Goal: Task Accomplishment & Management: Manage account settings

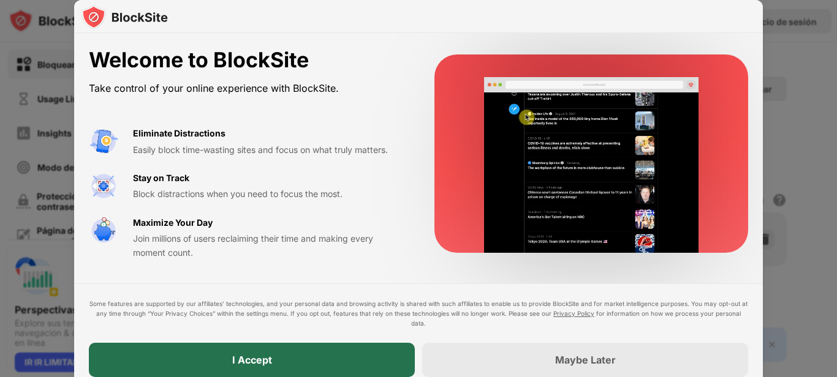
click at [297, 358] on div "I Accept" at bounding box center [252, 360] width 326 height 34
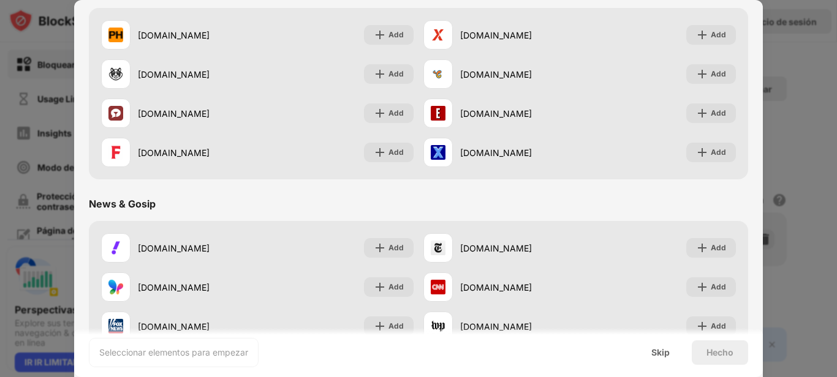
scroll to position [585, 0]
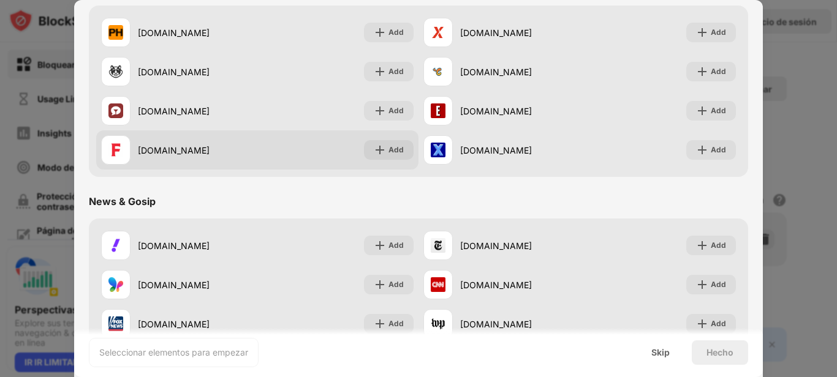
drag, startPoint x: 178, startPoint y: 150, endPoint x: 151, endPoint y: 155, distance: 27.4
click at [151, 155] on div "[DOMAIN_NAME]" at bounding box center [197, 150] width 119 height 13
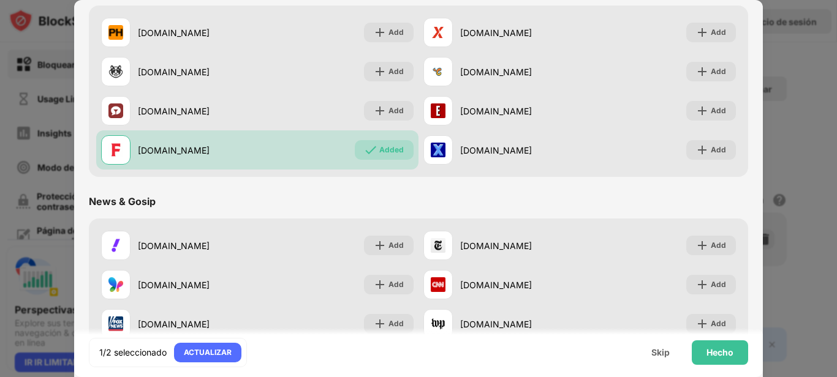
drag, startPoint x: 135, startPoint y: 151, endPoint x: 836, endPoint y: 268, distance: 711.0
click at [836, 377] on div "Añadir a la lista de bloqueos Choose up to 1 items to block and start regaining…" at bounding box center [418, 377] width 837 height 0
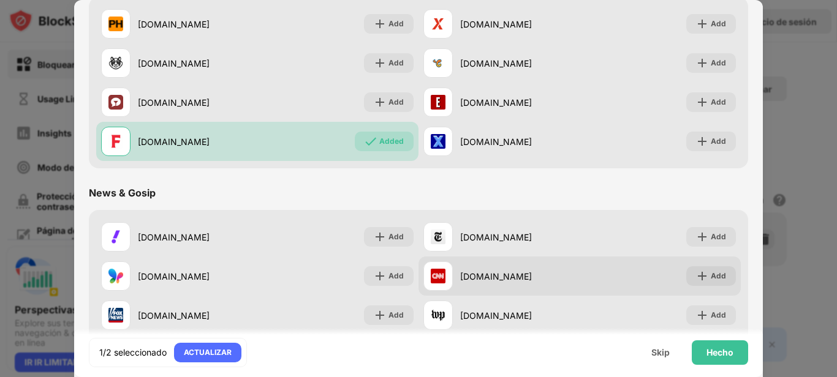
scroll to position [520, 0]
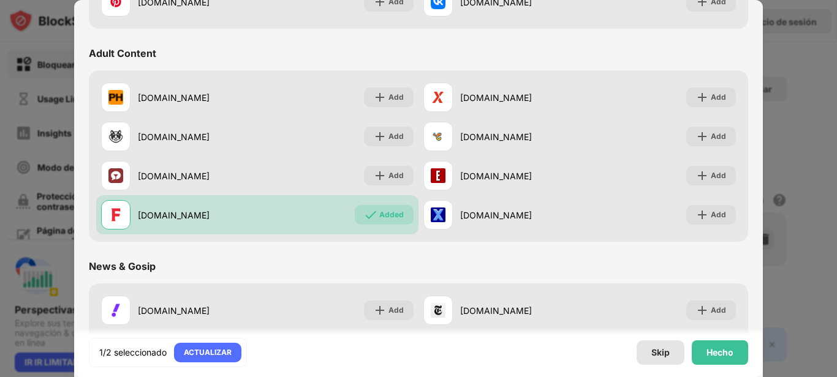
click at [657, 356] on div "Skip" at bounding box center [660, 353] width 18 height 10
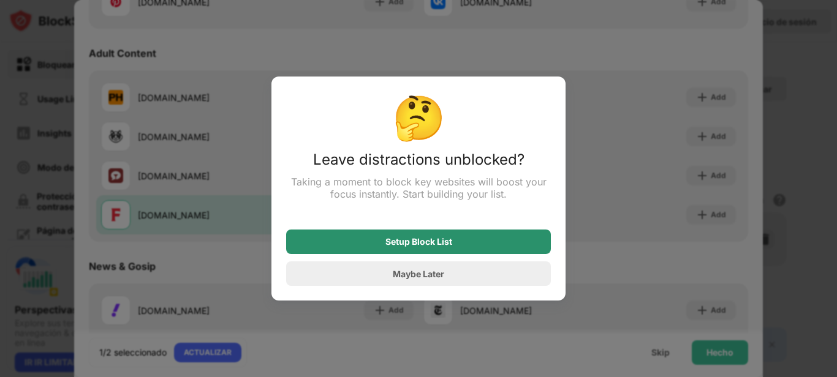
click at [437, 246] on div "Setup Block List" at bounding box center [418, 242] width 67 height 10
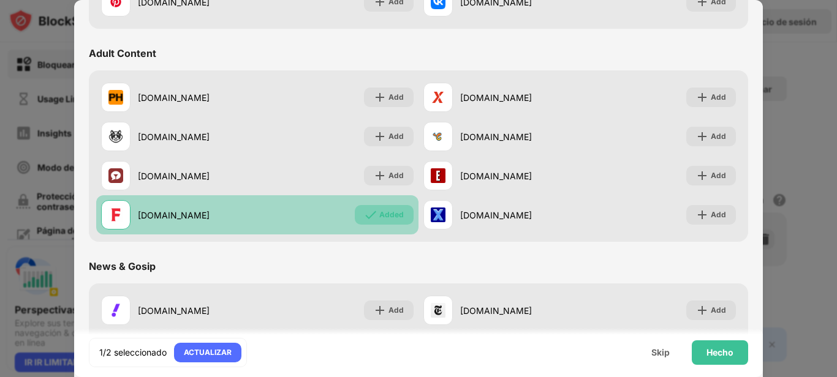
click at [383, 214] on div "Added" at bounding box center [391, 215] width 24 height 12
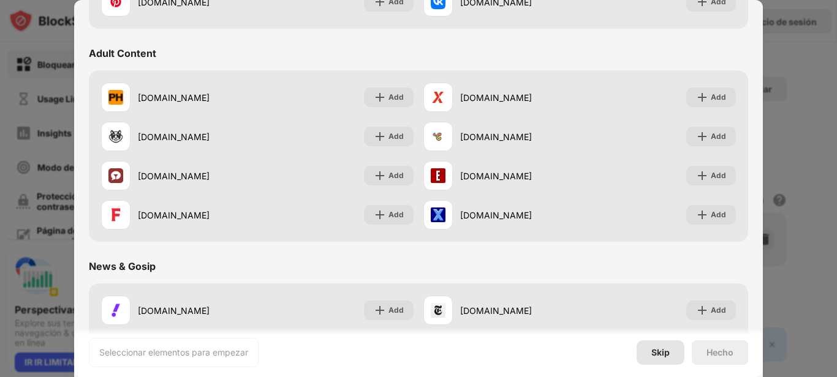
click at [658, 348] on div "Skip" at bounding box center [660, 353] width 18 height 10
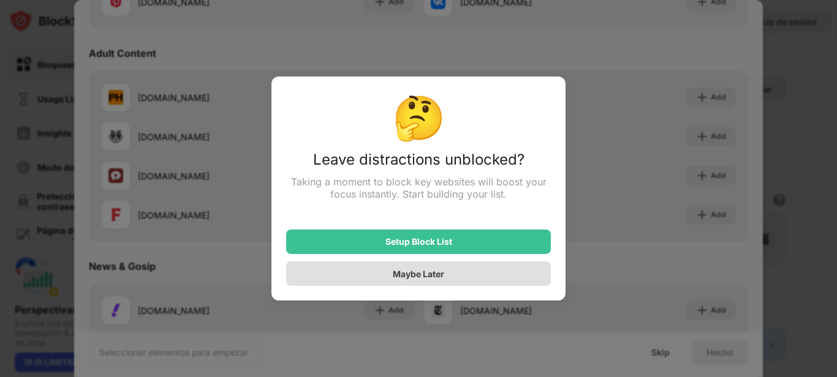
click at [445, 274] on div "Maybe Later" at bounding box center [418, 274] width 265 height 24
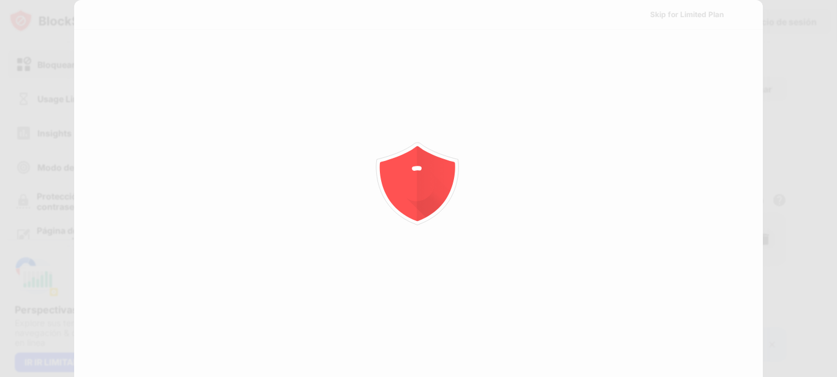
scroll to position [0, 0]
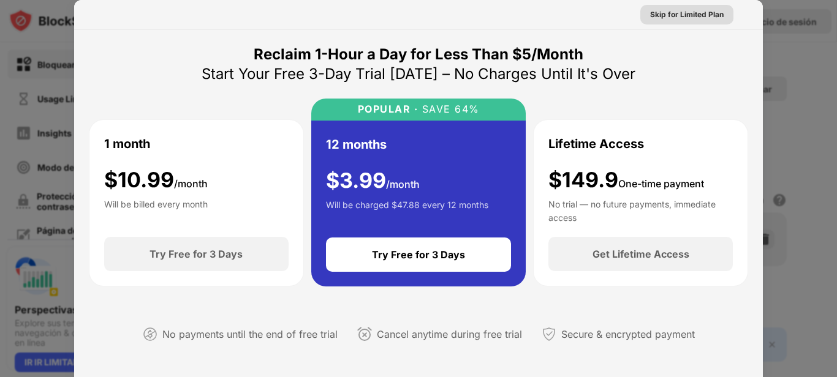
click at [669, 16] on div "Skip for Limited Plan" at bounding box center [686, 15] width 73 height 12
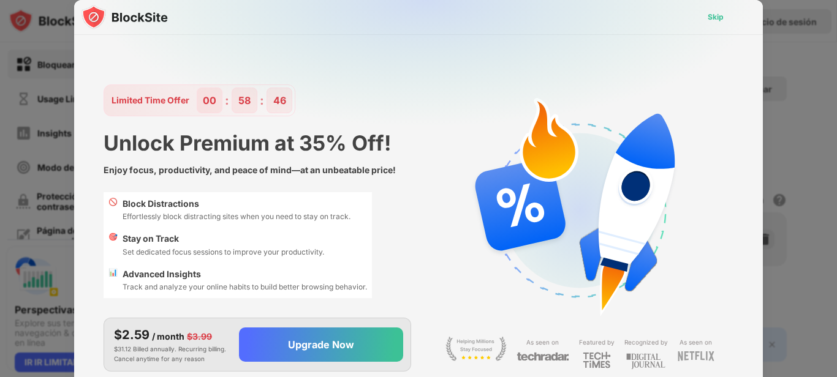
click at [715, 20] on div "Skip" at bounding box center [715, 17] width 16 height 12
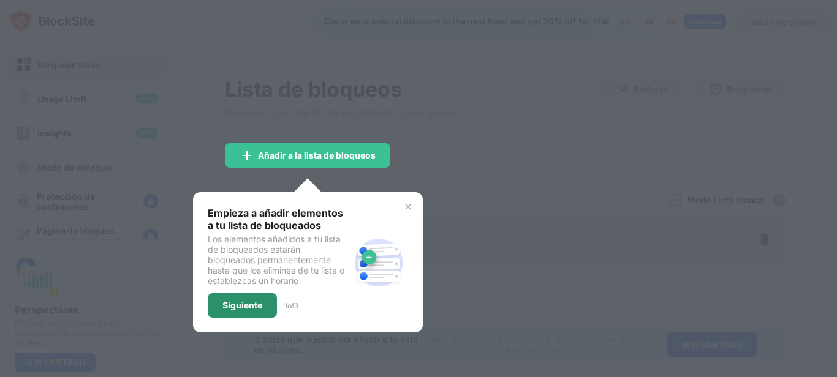
click at [254, 304] on div "Siguiente" at bounding box center [242, 306] width 40 height 10
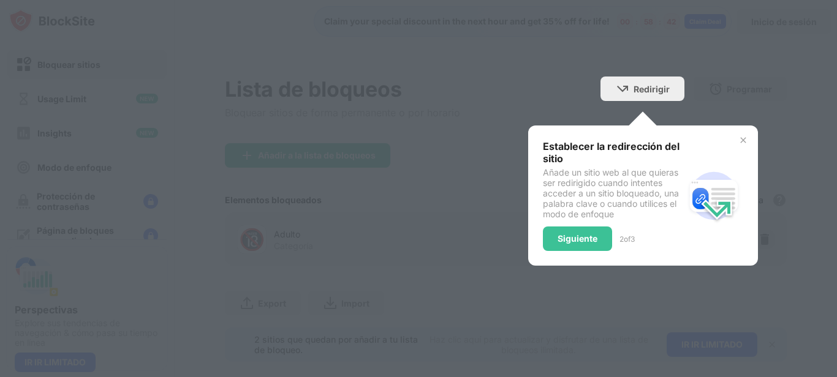
click at [738, 138] on img at bounding box center [743, 140] width 10 height 10
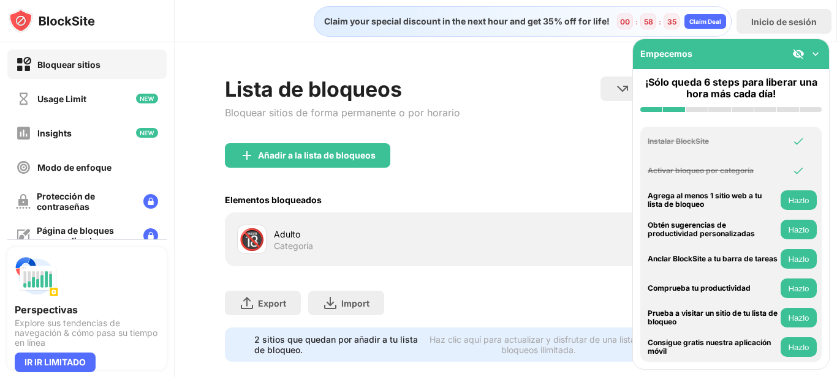
click at [69, 62] on div "Bloquear sitios" at bounding box center [68, 64] width 63 height 10
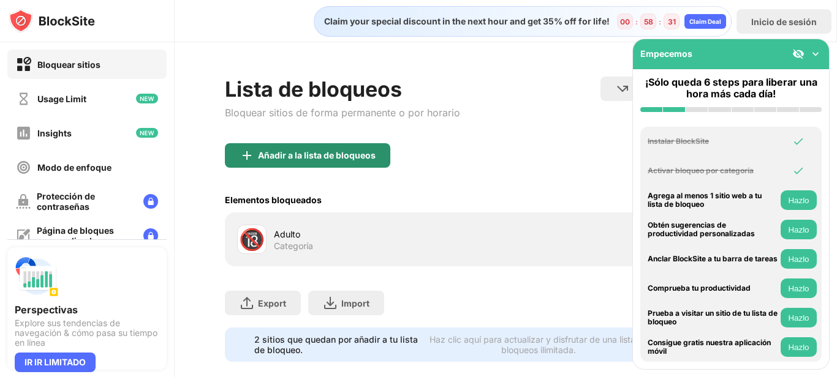
click at [260, 152] on div "Añadir a la lista de bloqueos" at bounding box center [317, 156] width 118 height 10
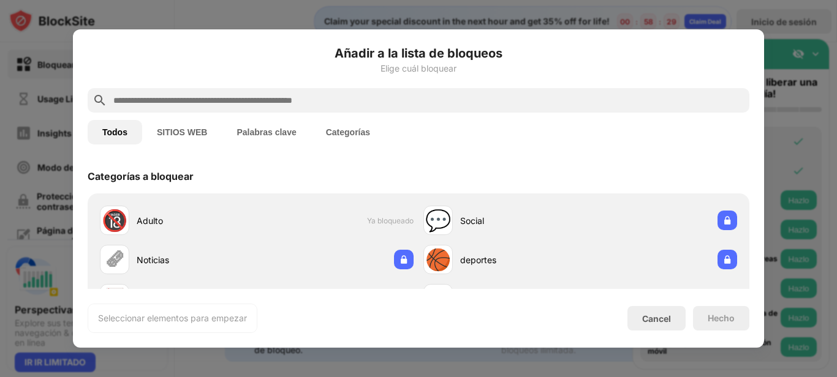
click at [198, 99] on input "text" at bounding box center [428, 100] width 632 height 15
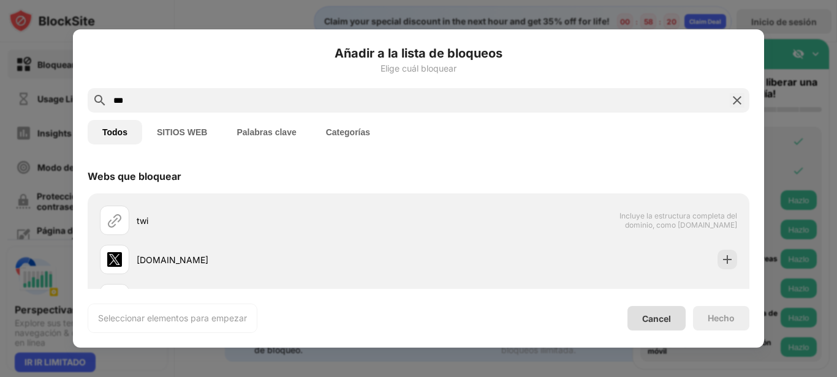
type input "***"
click at [654, 314] on div "Cancel" at bounding box center [656, 319] width 29 height 10
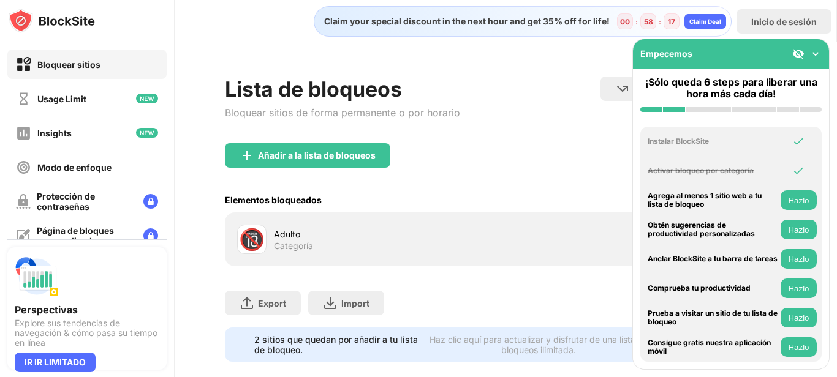
click at [89, 66] on div "Bloquear sitios" at bounding box center [68, 64] width 63 height 10
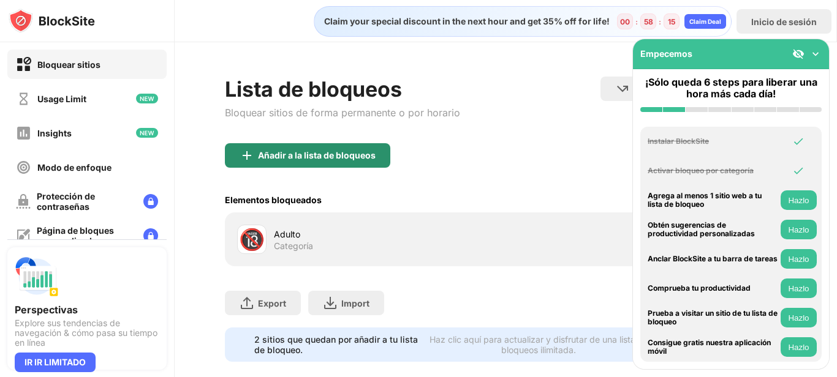
click at [266, 148] on div "Añadir a la lista de bloqueos" at bounding box center [307, 155] width 165 height 24
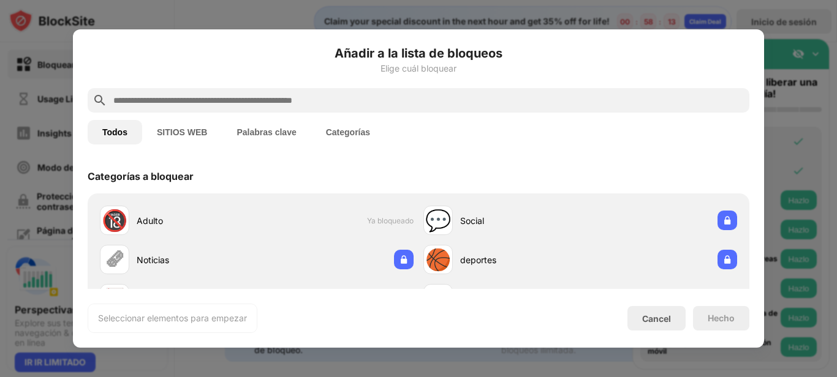
click at [192, 107] on input "text" at bounding box center [428, 100] width 632 height 15
paste input "*********"
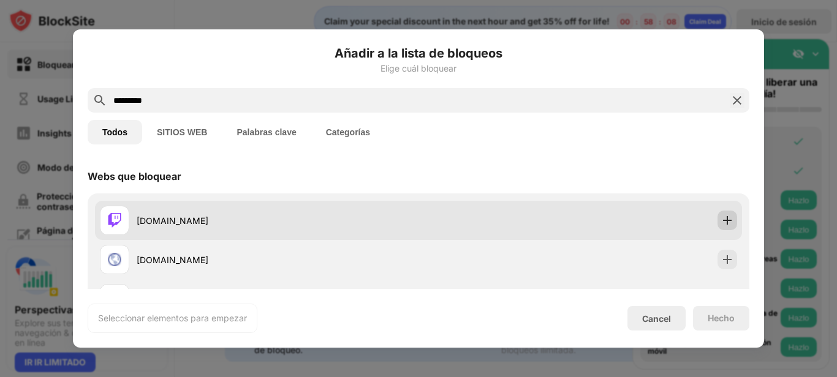
type input "*********"
click at [722, 221] on img at bounding box center [727, 220] width 12 height 12
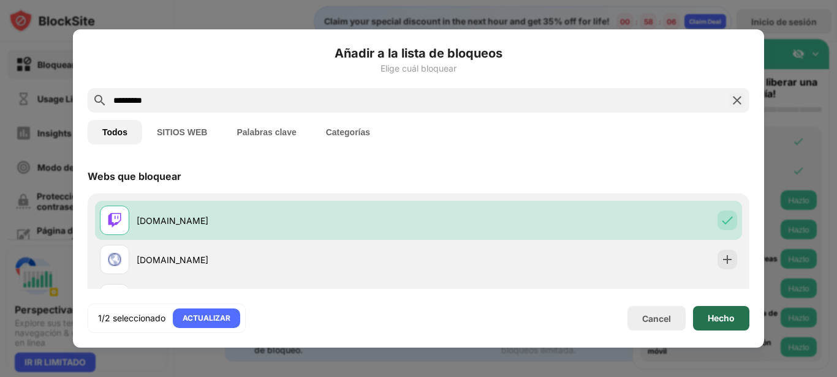
click at [710, 321] on div "Hecho" at bounding box center [720, 319] width 27 height 10
